Goal: Task Accomplishment & Management: Use online tool/utility

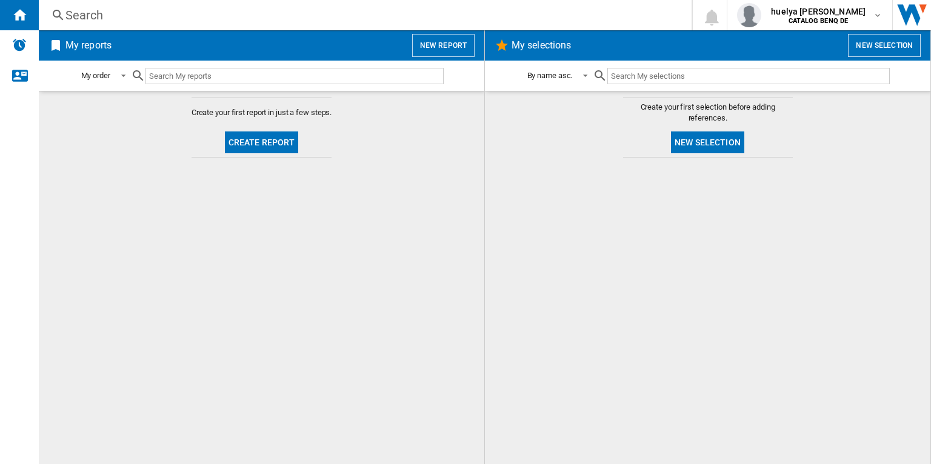
click at [449, 50] on button "New report" at bounding box center [443, 45] width 62 height 23
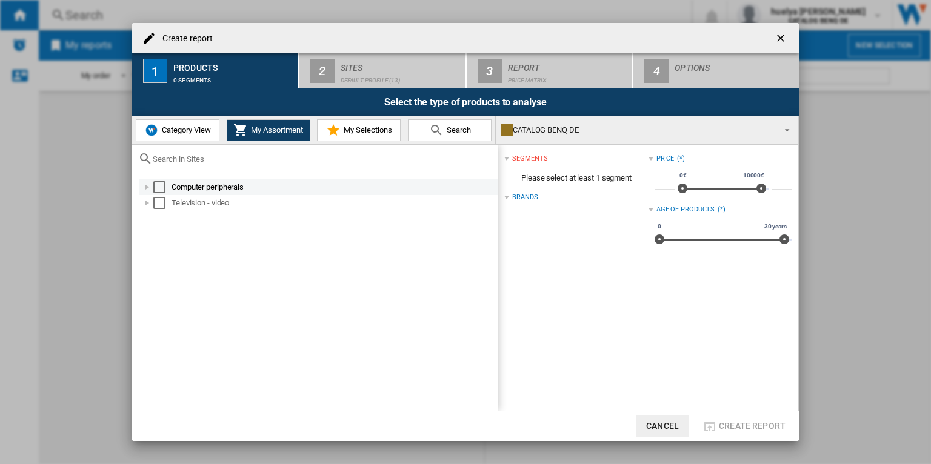
click at [160, 184] on div "Select" at bounding box center [159, 187] width 12 height 12
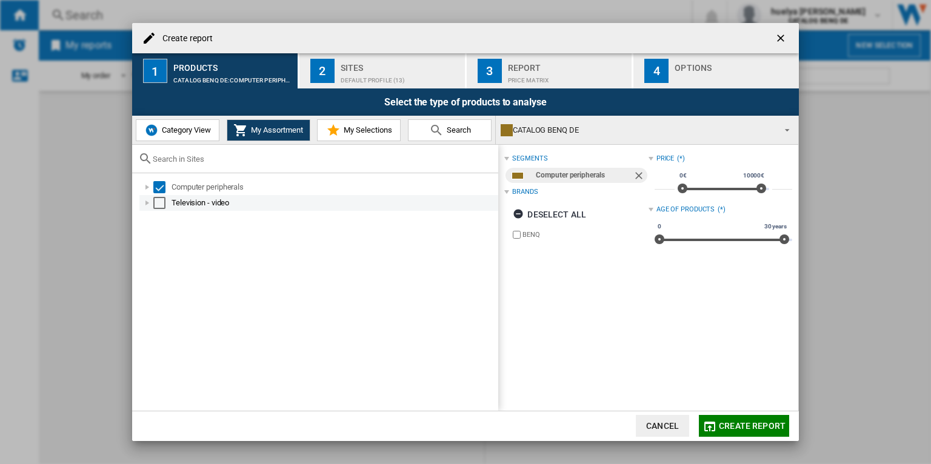
click at [160, 201] on div "Select" at bounding box center [159, 203] width 12 height 12
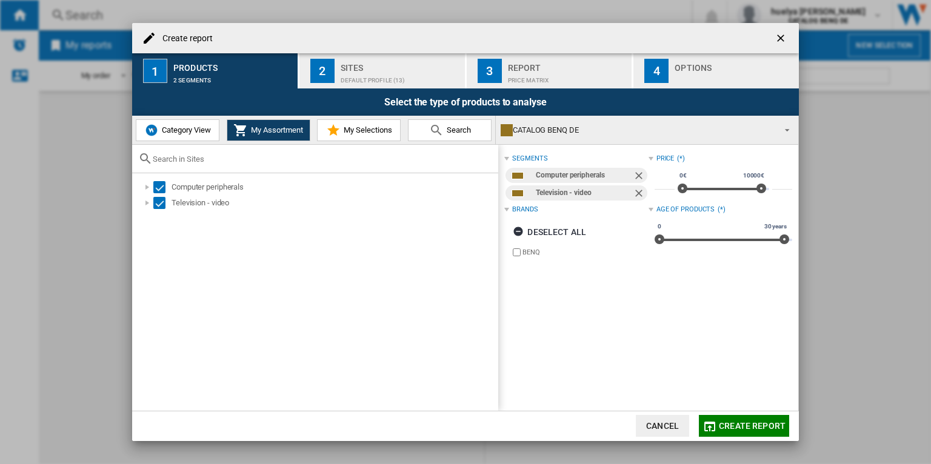
click at [335, 70] on button "2 Sites Default profile (13)" at bounding box center [382, 70] width 167 height 35
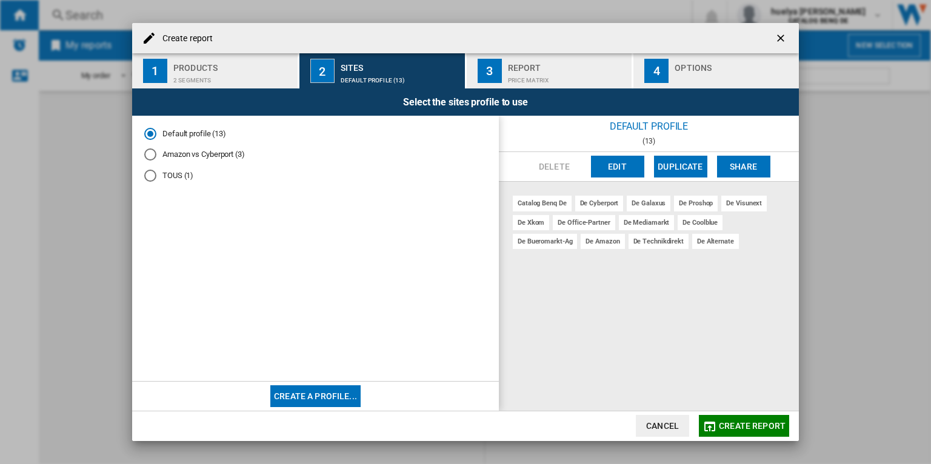
click at [558, 61] on div "Report" at bounding box center [567, 64] width 119 height 13
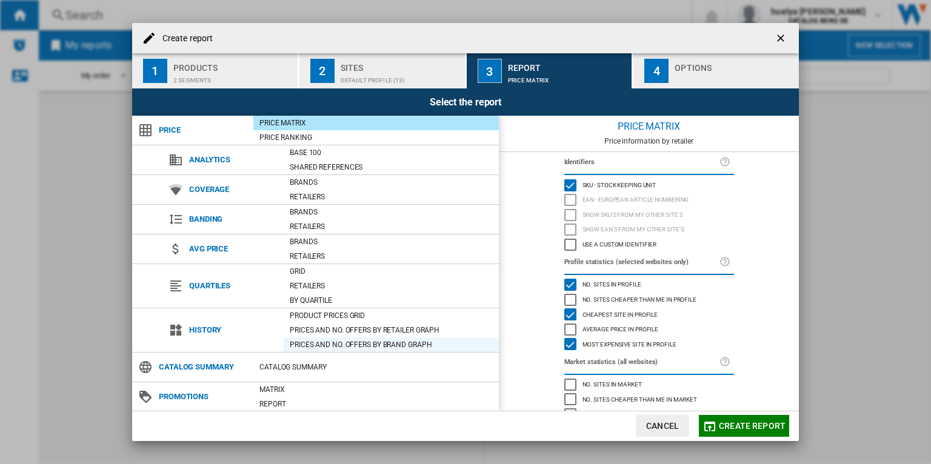
scroll to position [30, 0]
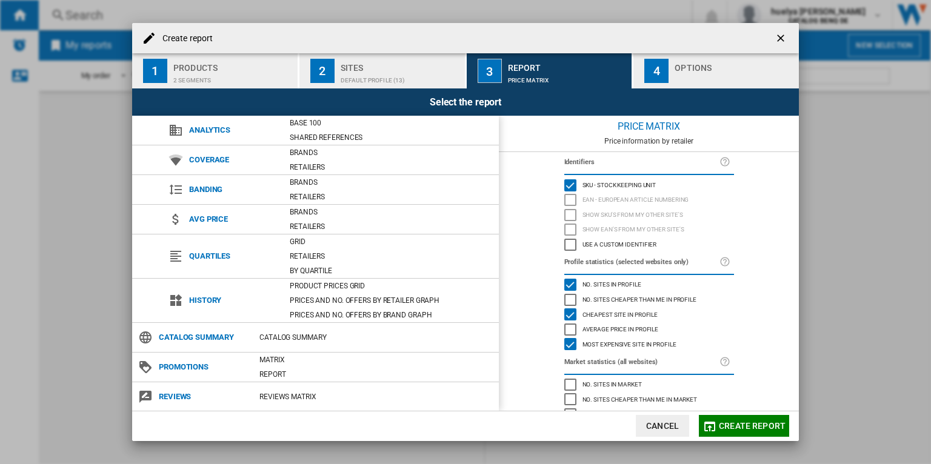
click at [720, 72] on div "button" at bounding box center [734, 77] width 119 height 13
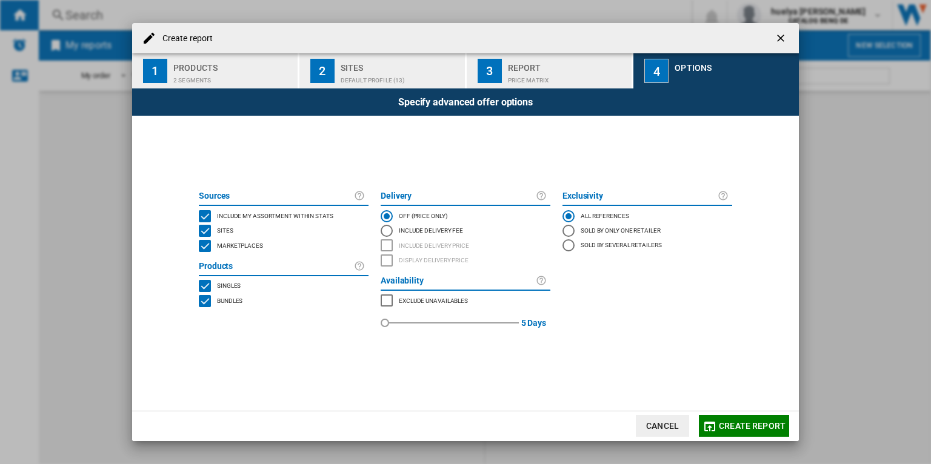
click at [778, 34] on ng-md-icon "getI18NText('BUTTONS.CLOSE_DIALOG')" at bounding box center [782, 39] width 15 height 15
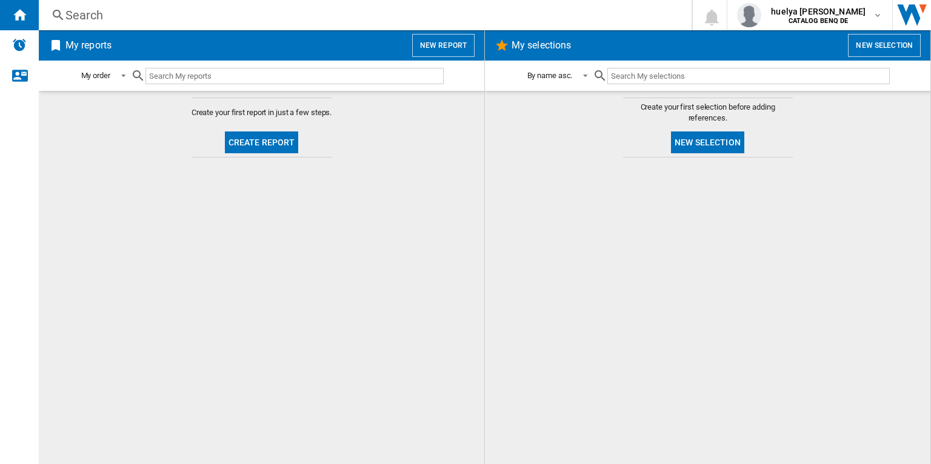
click at [456, 41] on button "New report" at bounding box center [443, 45] width 62 height 23
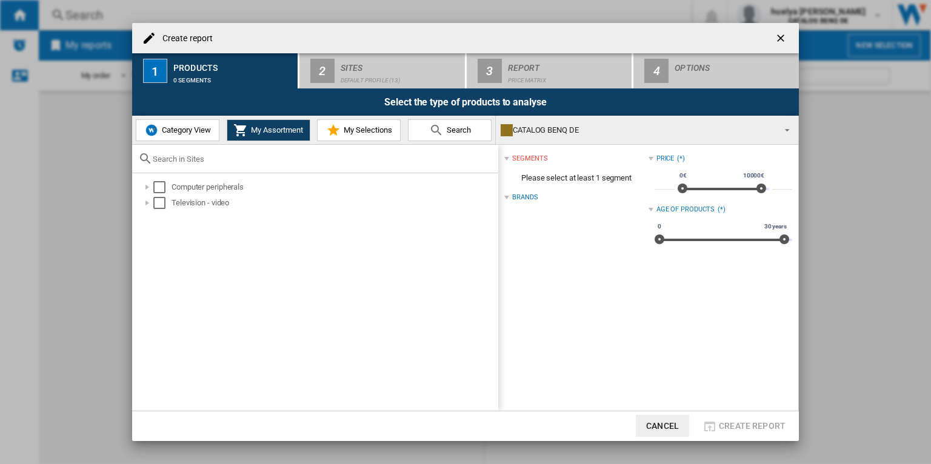
click at [196, 127] on span "Category View" at bounding box center [185, 129] width 52 height 9
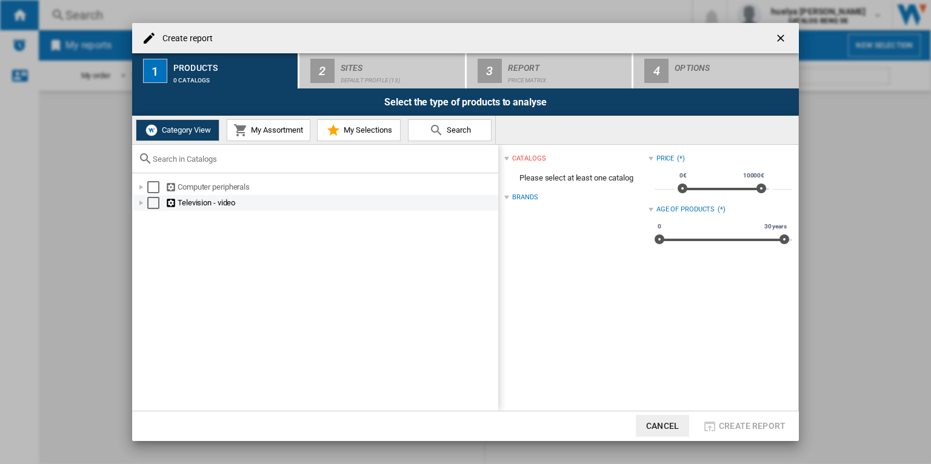
click at [141, 202] on div at bounding box center [141, 203] width 12 height 12
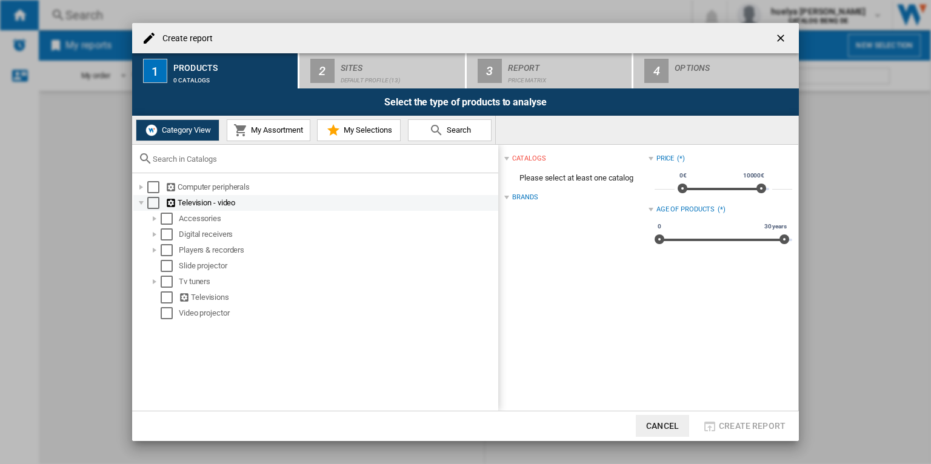
click at [141, 202] on div at bounding box center [141, 203] width 12 height 12
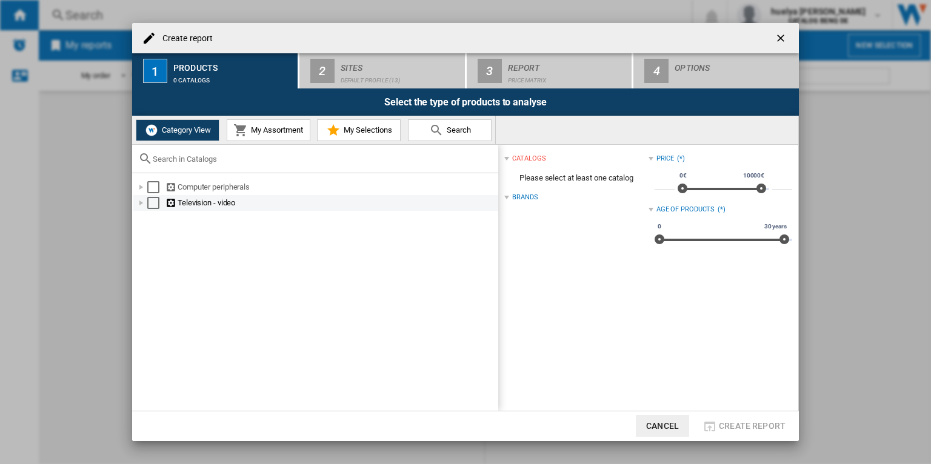
click at [141, 202] on div at bounding box center [141, 203] width 12 height 12
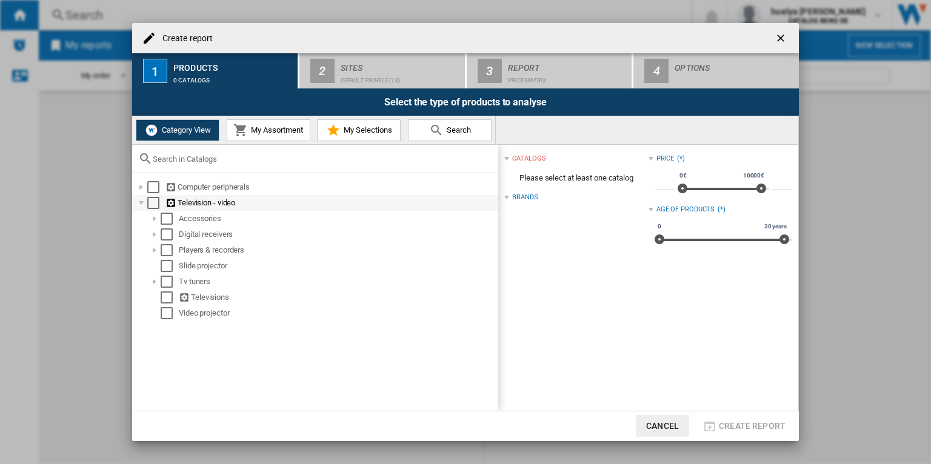
click at [141, 202] on div at bounding box center [141, 203] width 12 height 12
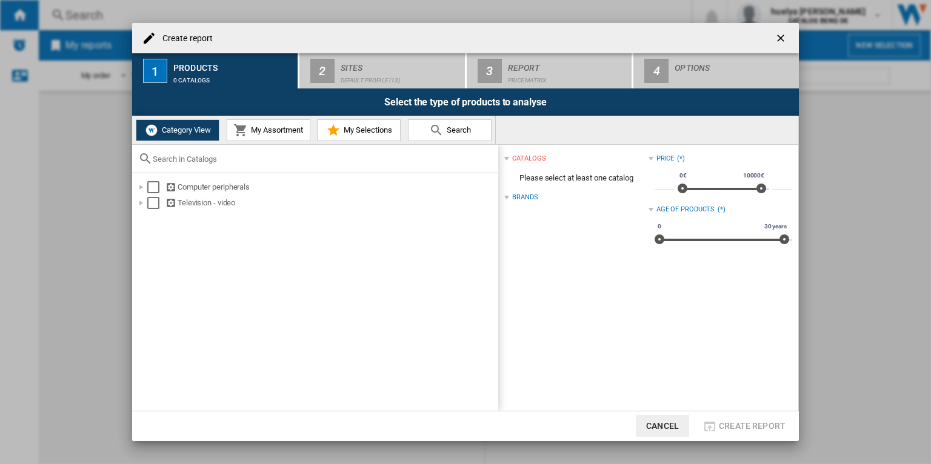
click at [273, 127] on span "My Assortment" at bounding box center [275, 129] width 55 height 9
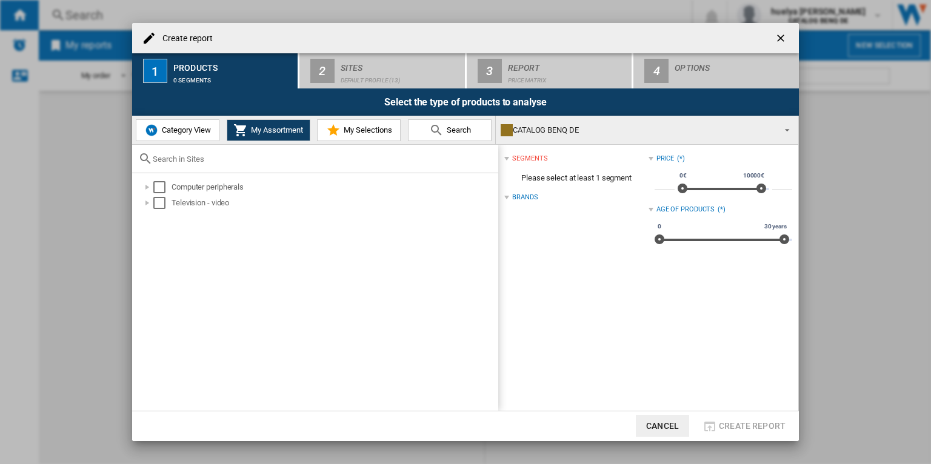
click at [196, 141] on div "Category View My Assortment My Selections Search" at bounding box center [314, 130] width 364 height 28
click at [173, 133] on span "Category View" at bounding box center [185, 129] width 52 height 9
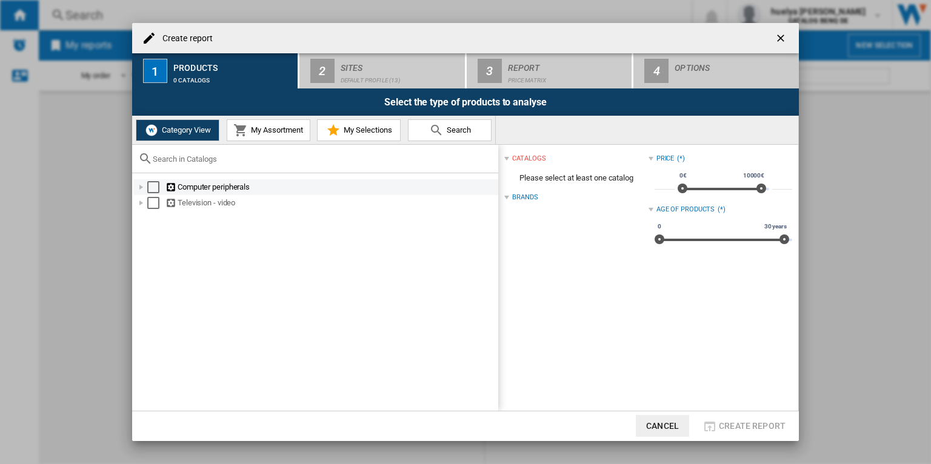
click at [140, 187] on div at bounding box center [141, 187] width 12 height 12
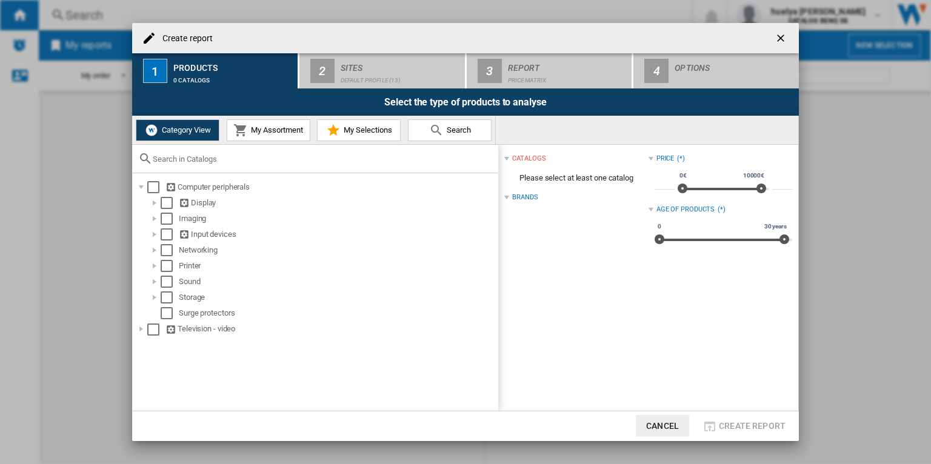
click at [261, 127] on span "My Assortment" at bounding box center [275, 129] width 55 height 9
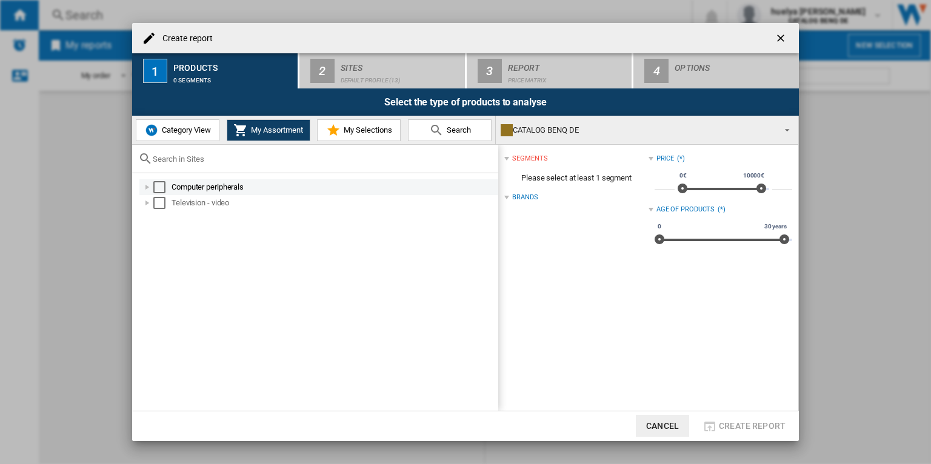
click at [150, 188] on div at bounding box center [147, 187] width 12 height 12
click at [160, 209] on div at bounding box center [161, 203] width 12 height 12
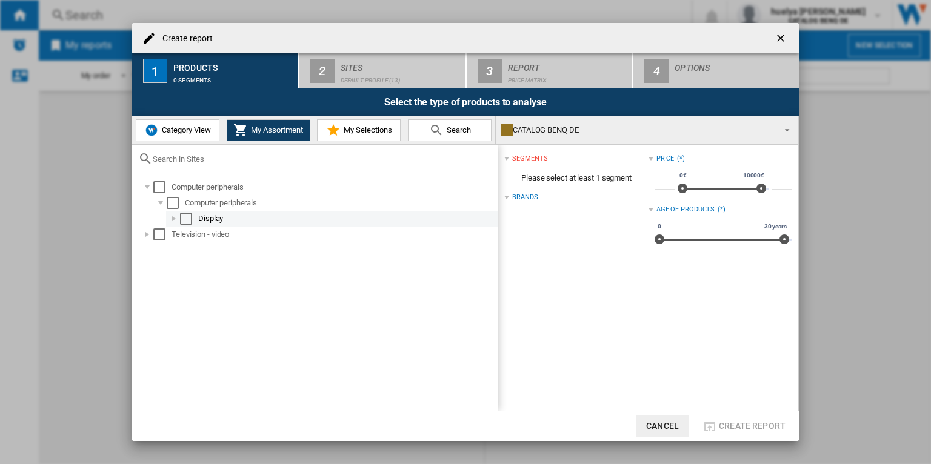
click at [175, 218] on div at bounding box center [174, 219] width 12 height 12
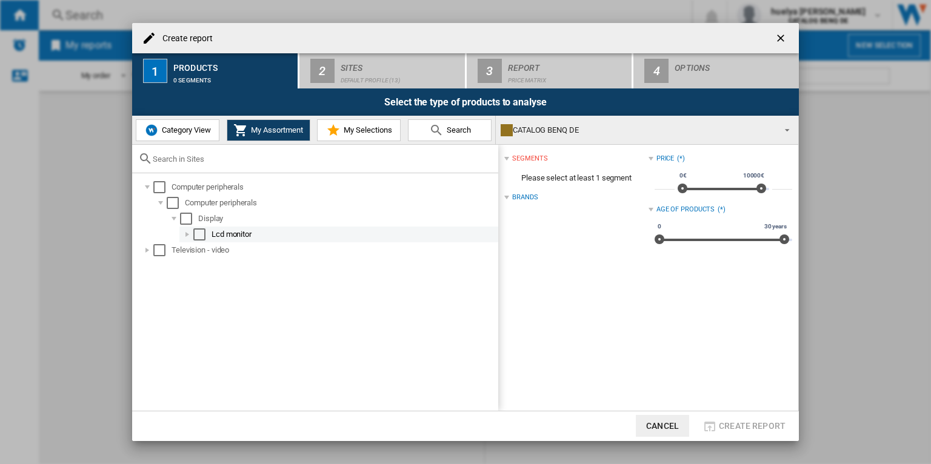
click at [192, 234] on div at bounding box center [187, 235] width 12 height 12
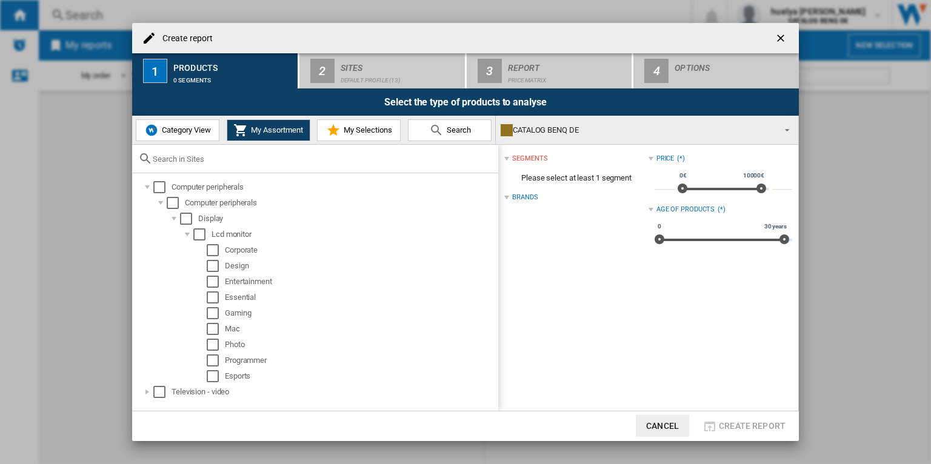
click at [178, 130] on span "Category View" at bounding box center [185, 129] width 52 height 9
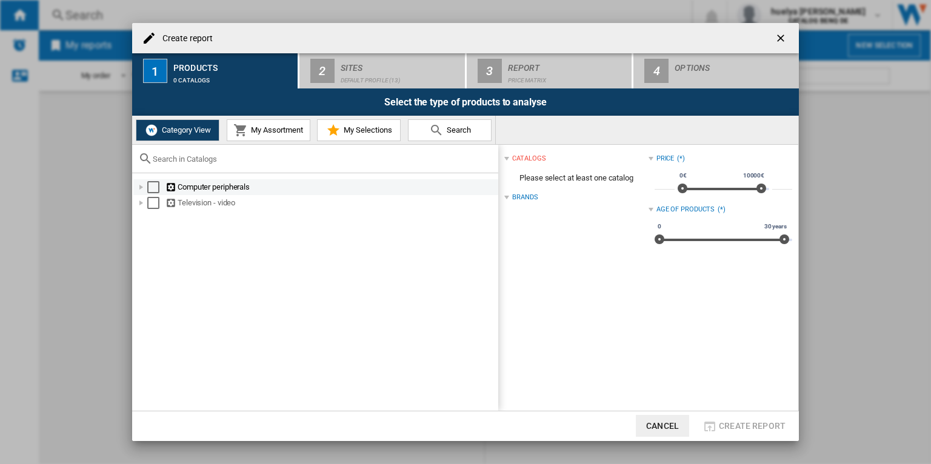
click at [138, 186] on div at bounding box center [141, 187] width 12 height 12
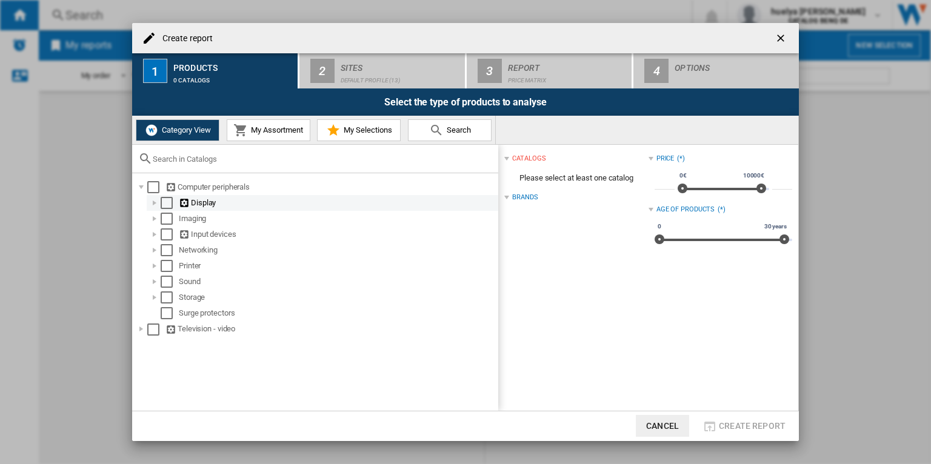
click at [155, 202] on div at bounding box center [155, 203] width 12 height 12
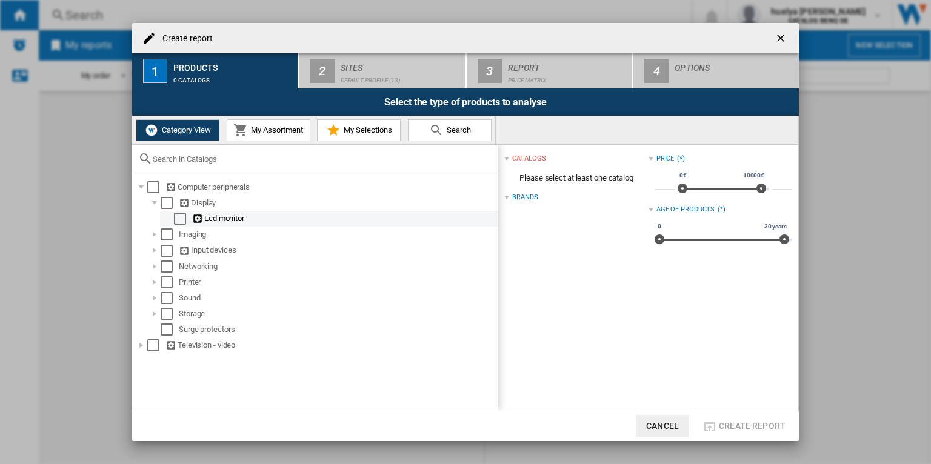
click at [180, 220] on div "Select" at bounding box center [180, 219] width 12 height 12
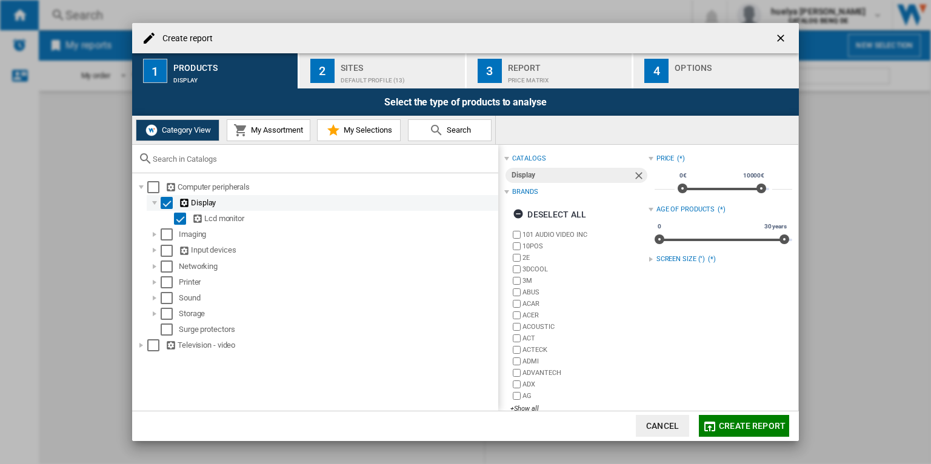
click at [172, 205] on div "Select" at bounding box center [167, 203] width 12 height 12
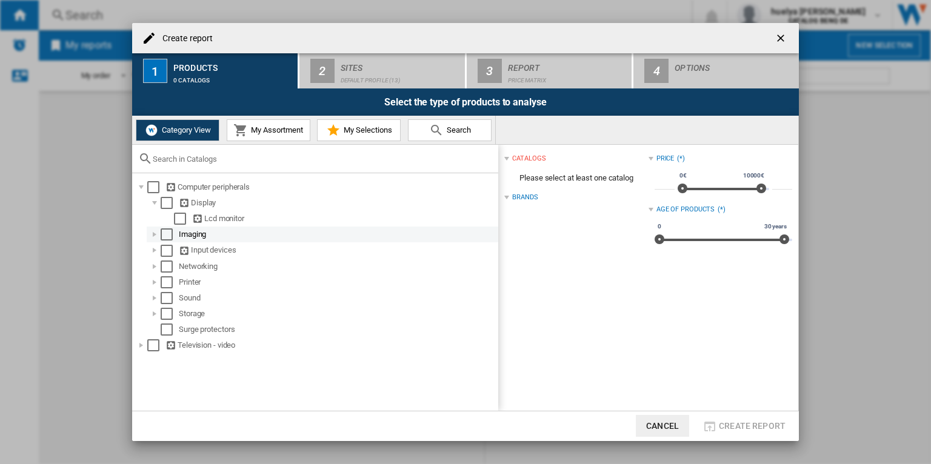
click at [157, 233] on div at bounding box center [155, 235] width 12 height 12
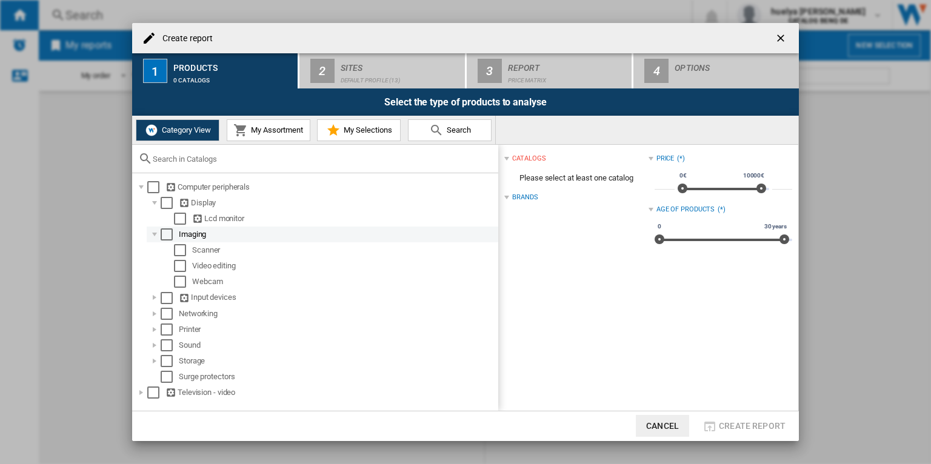
click at [157, 233] on div at bounding box center [155, 235] width 12 height 12
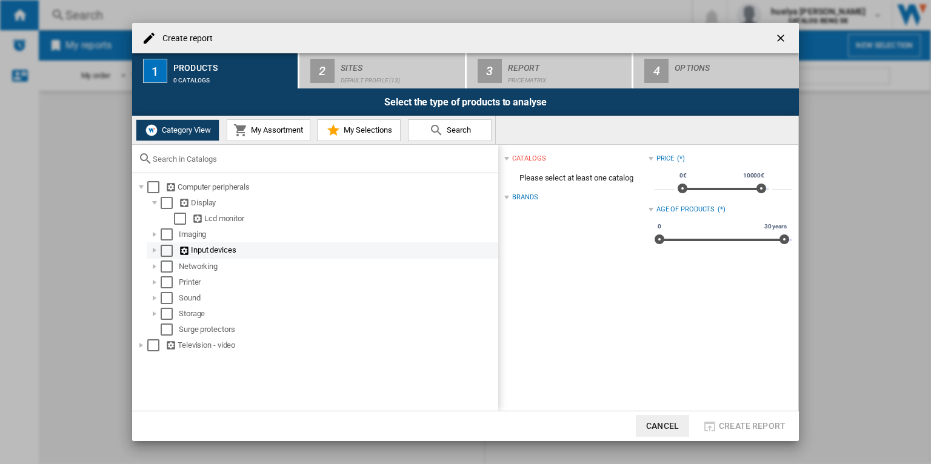
click at [152, 252] on div at bounding box center [155, 250] width 12 height 12
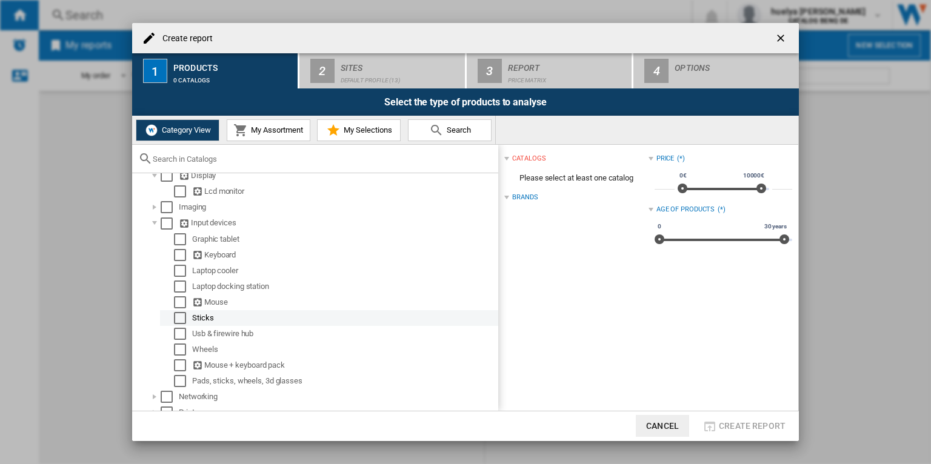
scroll to position [34, 0]
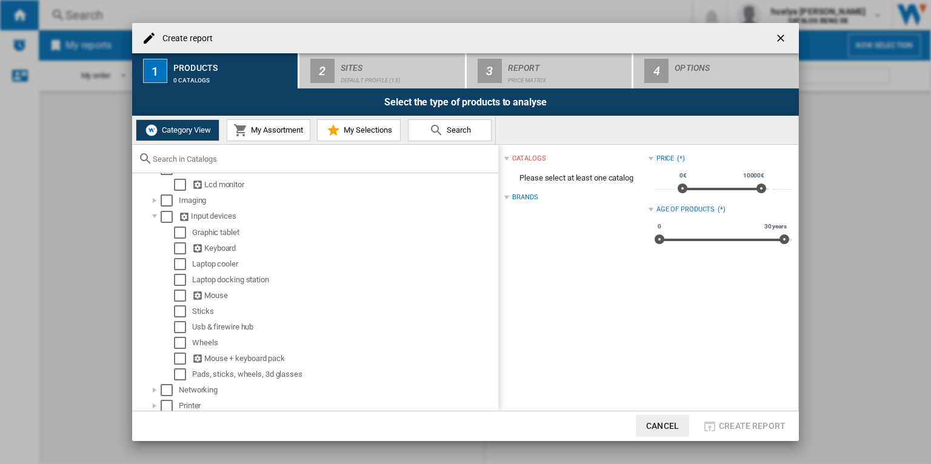
click at [781, 38] on ng-md-icon "getI18NText('BUTTONS.CLOSE_DIALOG')" at bounding box center [782, 39] width 15 height 15
